Goal: Task Accomplishment & Management: Manage account settings

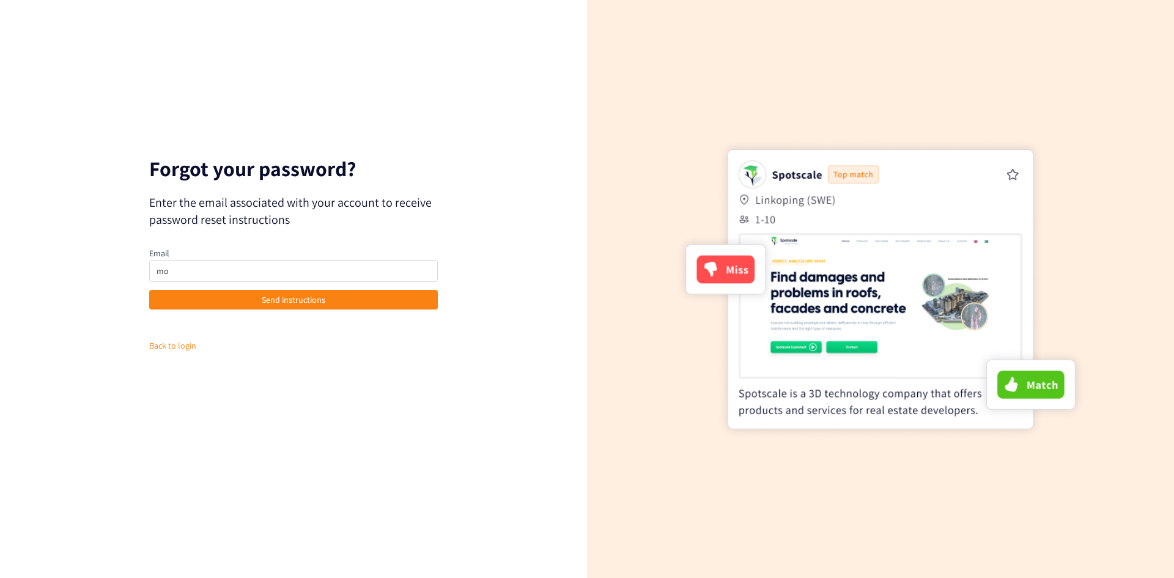
type input "m"
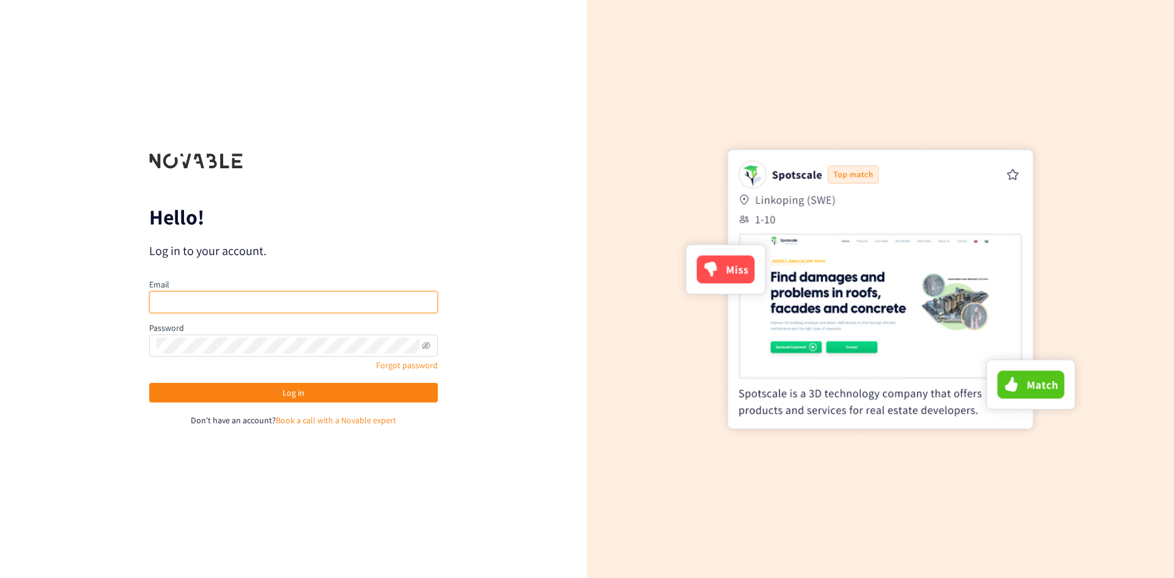
click at [310, 298] on input "email" at bounding box center [293, 302] width 289 height 22
type input "[PERSON_NAME][DOMAIN_NAME][EMAIL_ADDRESS][DOMAIN_NAME]"
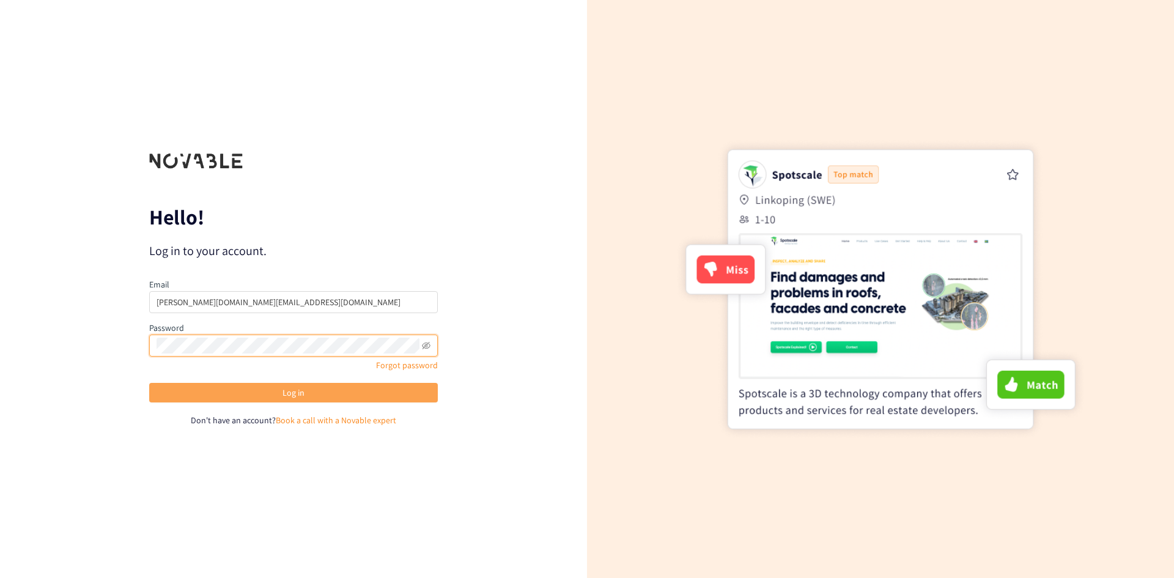
click at [295, 401] on button "Log in" at bounding box center [293, 393] width 289 height 20
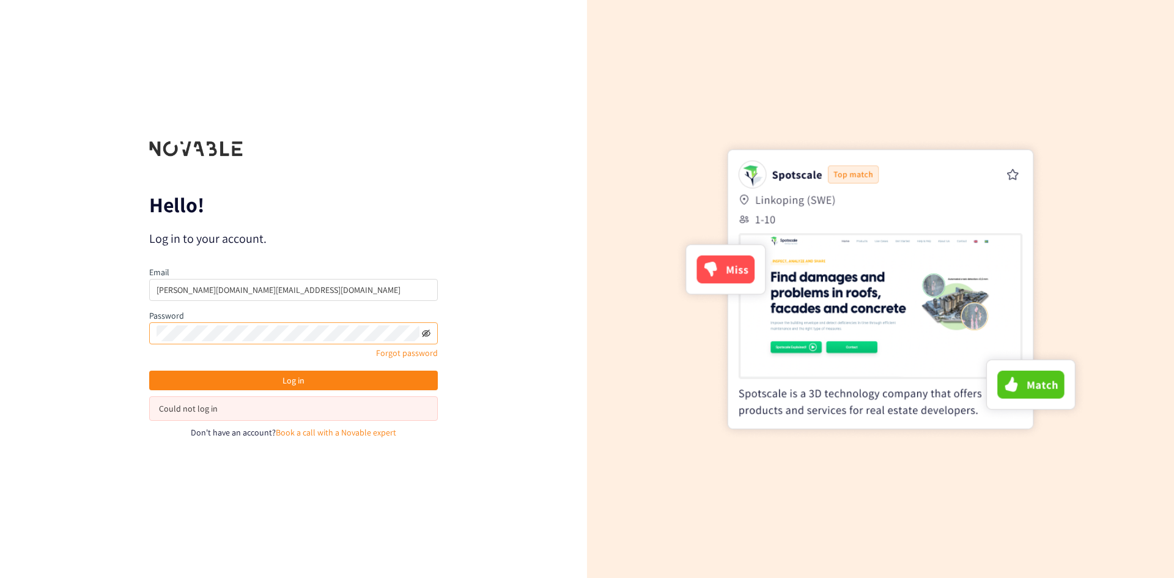
click at [430, 334] on icon "eye-invisible" at bounding box center [426, 332] width 9 height 7
click at [204, 407] on div "Could not log in" at bounding box center [293, 408] width 269 height 13
click at [235, 407] on div "Could not log in" at bounding box center [293, 408] width 269 height 13
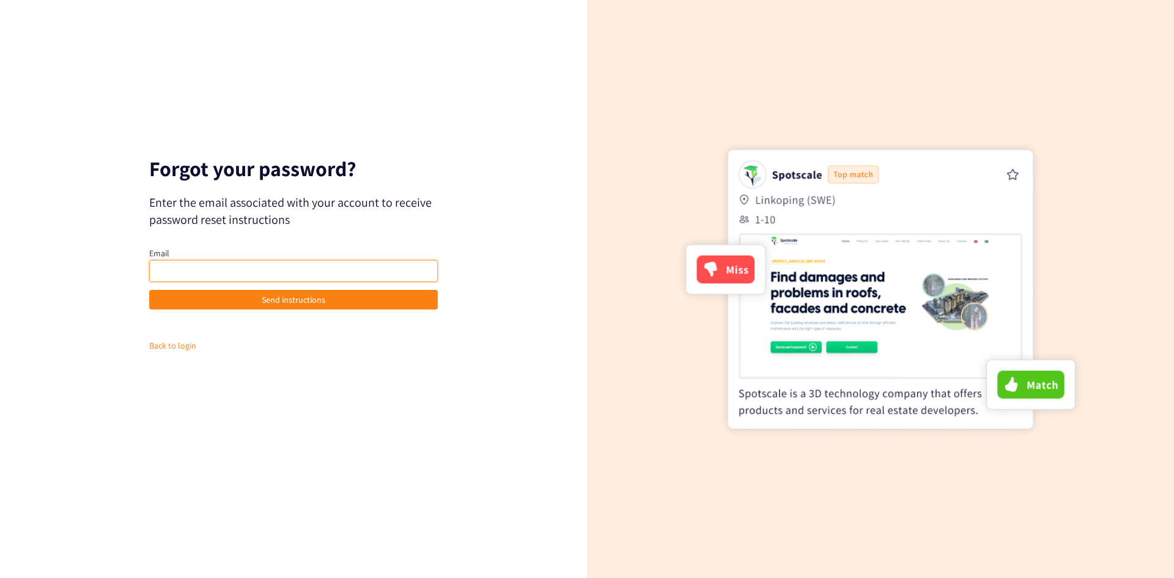
click at [238, 271] on input "email" at bounding box center [293, 271] width 289 height 22
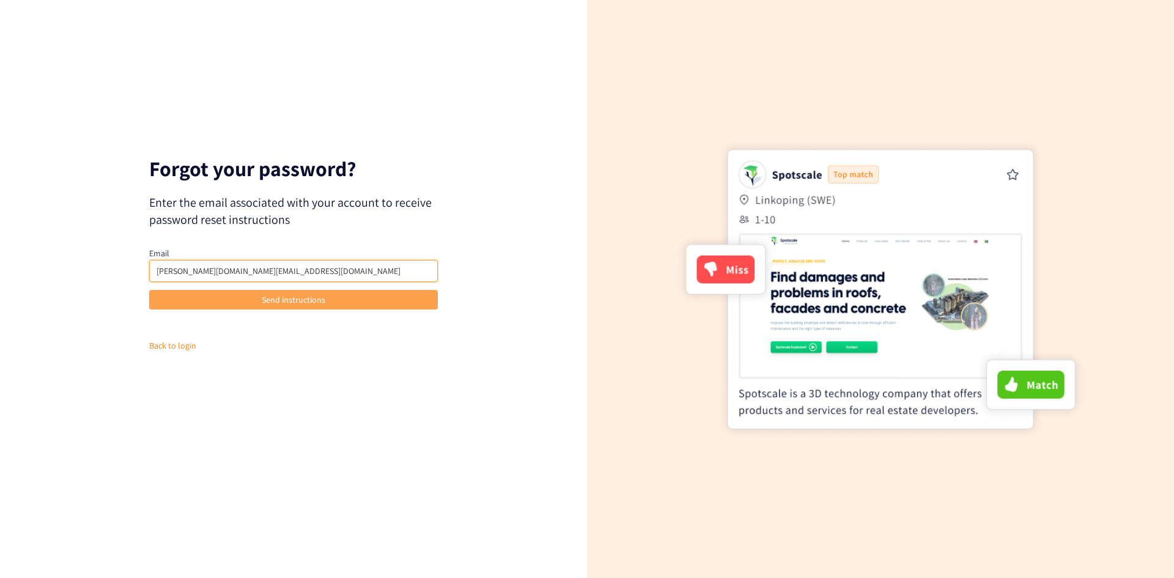
type input "[PERSON_NAME][DOMAIN_NAME][EMAIL_ADDRESS][DOMAIN_NAME]"
click at [294, 304] on span "Send instructions" at bounding box center [294, 299] width 64 height 13
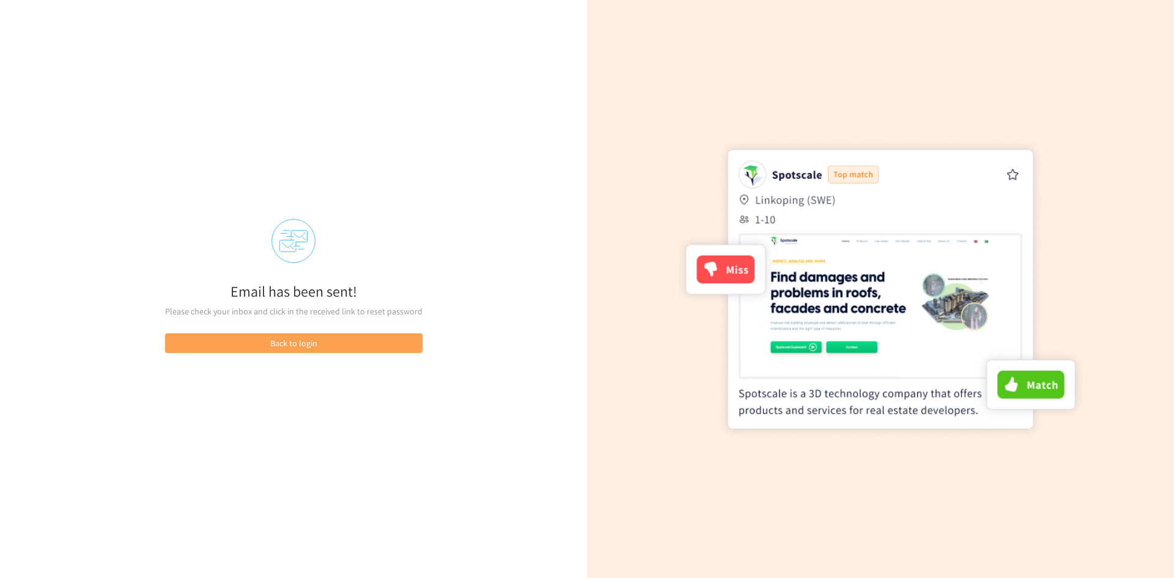
click at [319, 343] on button "Back to login" at bounding box center [294, 343] width 258 height 20
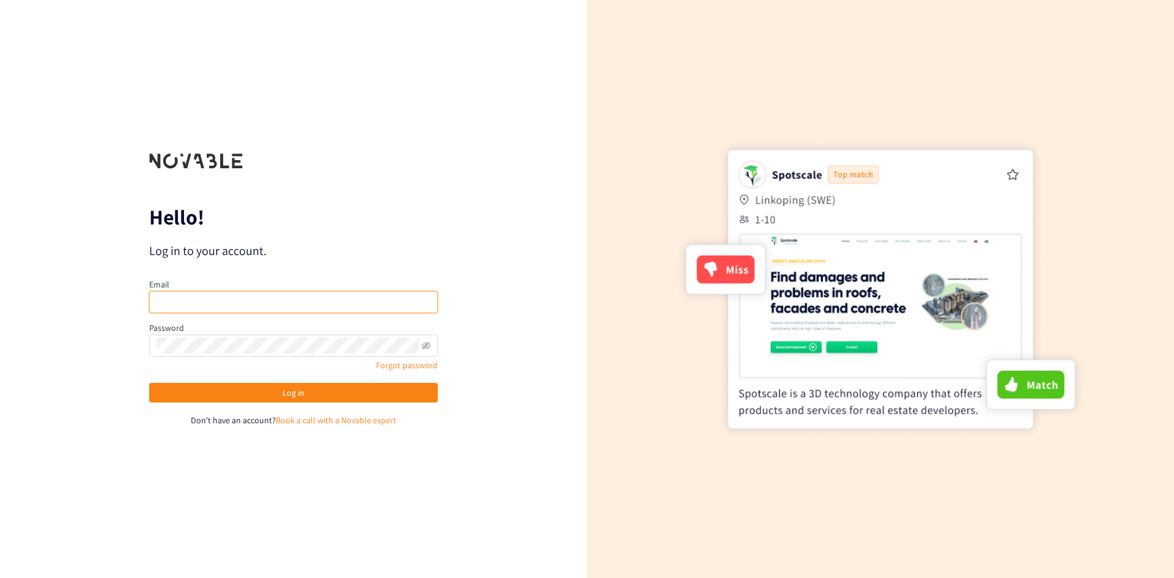
click at [358, 306] on input "email" at bounding box center [293, 302] width 289 height 22
type input "mowen.li@airbus.com"
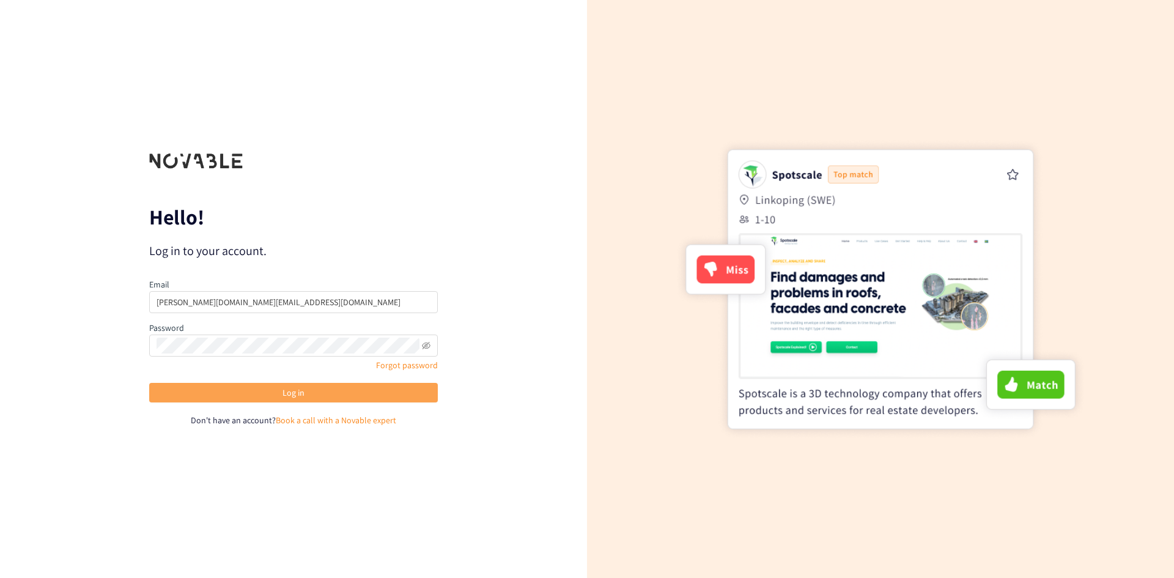
click at [372, 400] on button "Log in" at bounding box center [293, 393] width 289 height 20
